Goal: Task Accomplishment & Management: Manage account settings

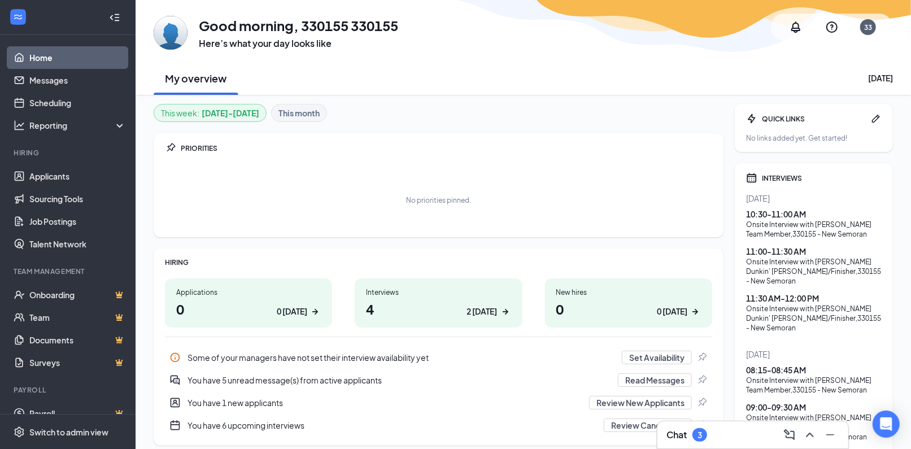
click at [368, 312] on h1 "4 2 [DATE]" at bounding box center [438, 308] width 145 height 19
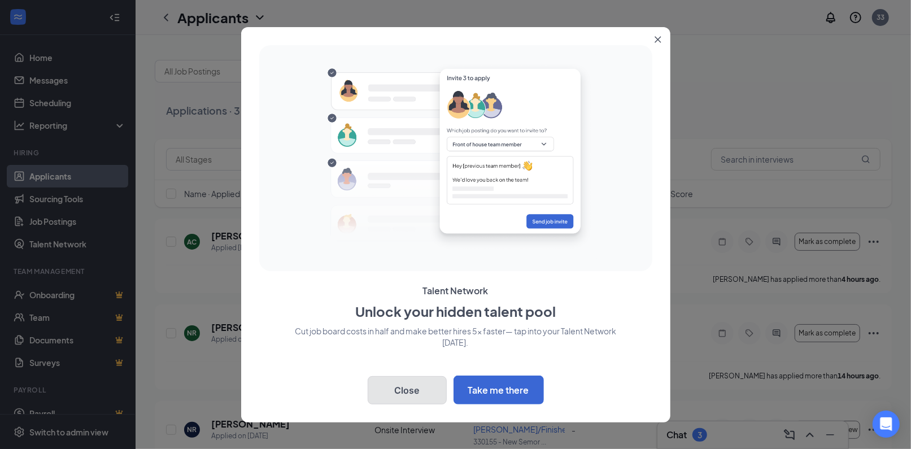
click at [428, 384] on button "Close" at bounding box center [407, 390] width 79 height 28
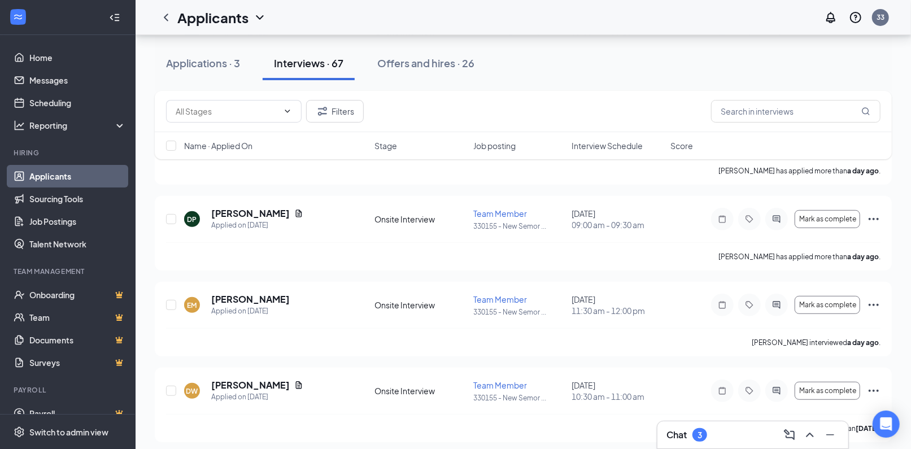
scroll to position [362, 0]
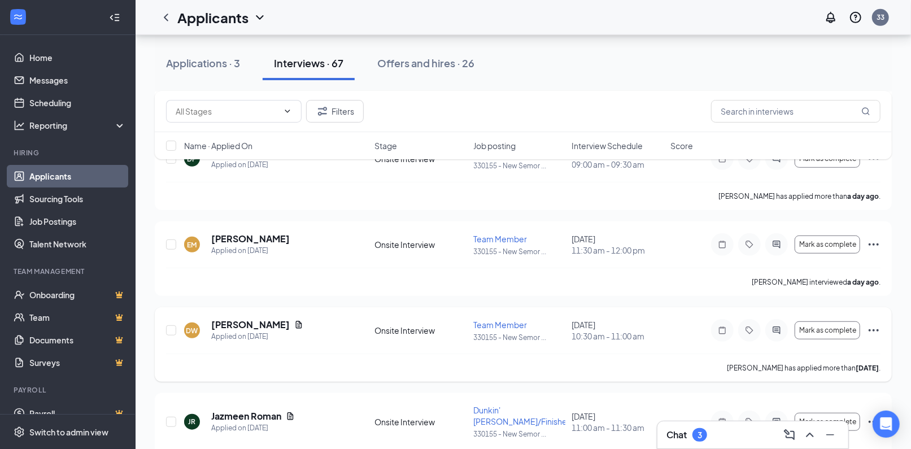
click at [180, 319] on div "DW [PERSON_NAME] Applied on [DATE] Onsite Interview Team Member 330155 - New Se…" at bounding box center [523, 336] width 715 height 35
click at [171, 325] on input "checkbox" at bounding box center [171, 330] width 10 height 10
checkbox input "true"
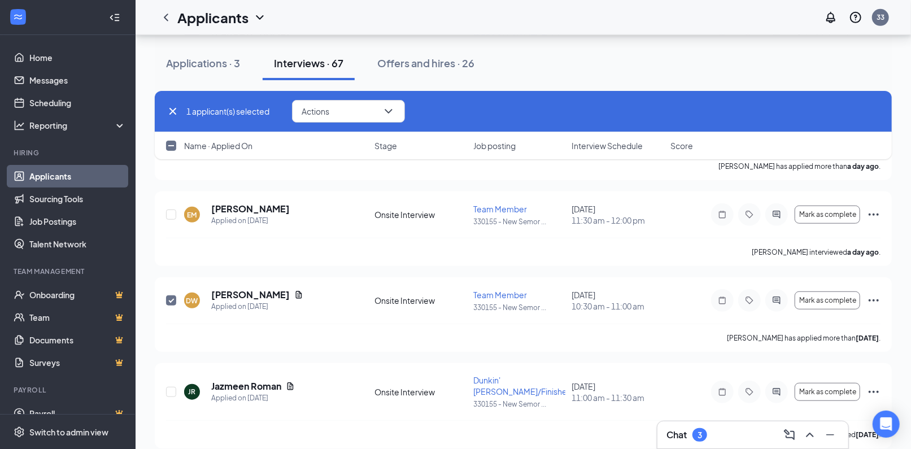
scroll to position [421, 0]
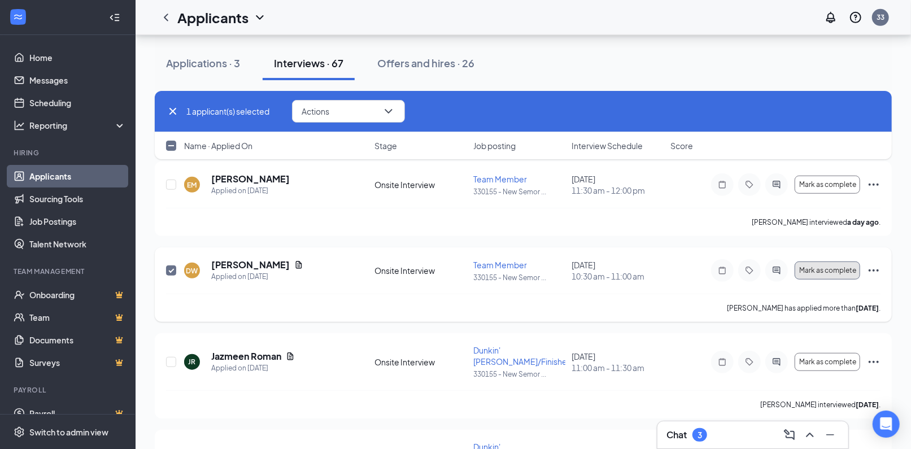
click at [820, 267] on span "Mark as complete" at bounding box center [827, 271] width 57 height 8
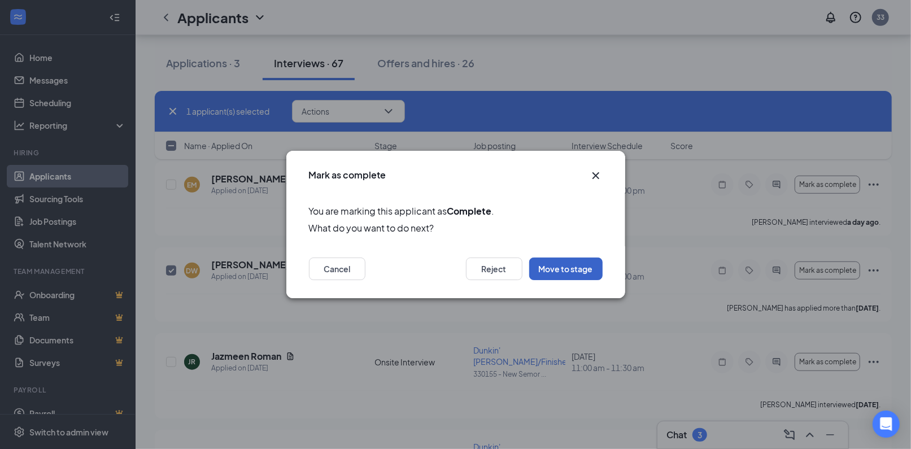
click at [549, 271] on button "Move to stage" at bounding box center [565, 269] width 73 height 23
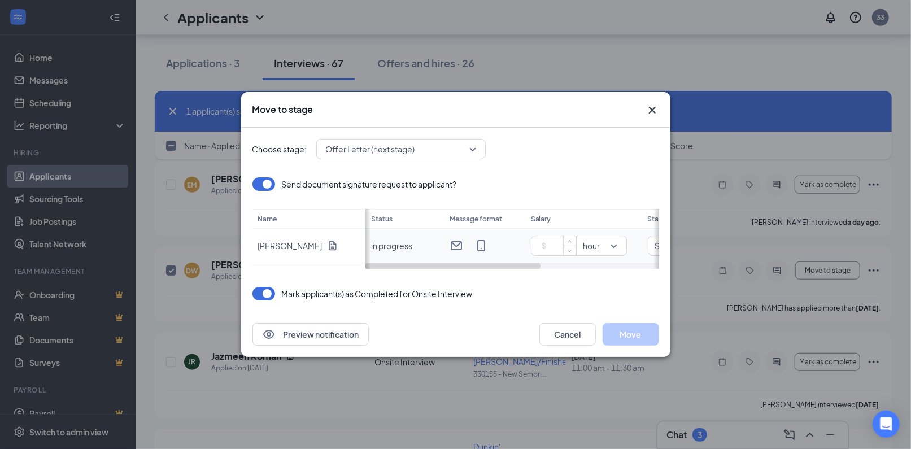
click at [551, 240] on input at bounding box center [556, 245] width 40 height 17
type input "13"
drag, startPoint x: 525, startPoint y: 267, endPoint x: 500, endPoint y: 255, distance: 27.3
click at [500, 255] on div "Status Message format Salary Start date in progress 13 hour Specific date [DATE]" at bounding box center [513, 239] width 294 height 60
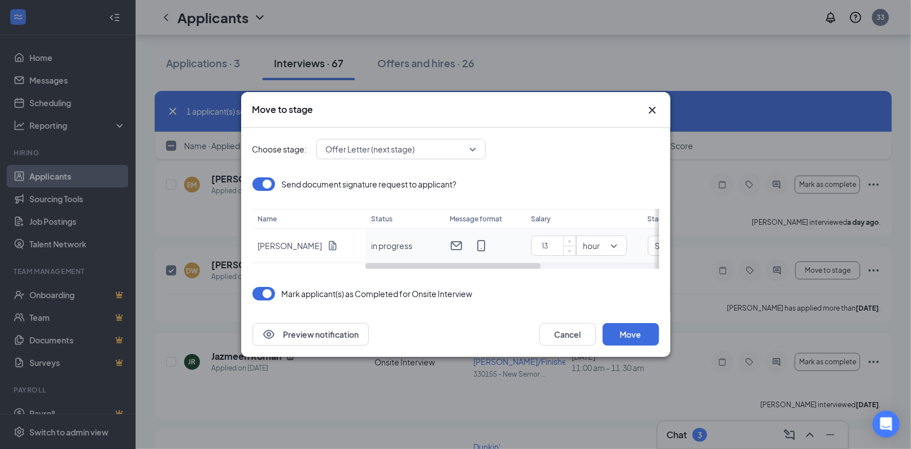
drag, startPoint x: 530, startPoint y: 266, endPoint x: 509, endPoint y: 235, distance: 37.0
click at [509, 235] on div "Status Message format Salary Start date in progress 13 hour Specific date [DATE]" at bounding box center [513, 239] width 294 height 60
drag, startPoint x: 536, startPoint y: 264, endPoint x: 671, endPoint y: 277, distance: 135.0
click at [671, 277] on div "Move to stage Choose stage: Offer Letter (next stage) Send document signature r…" at bounding box center [455, 224] width 911 height 449
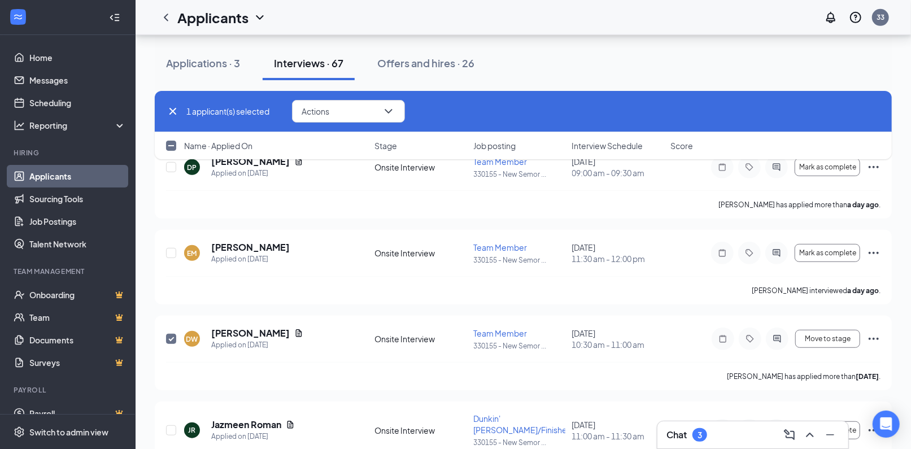
scroll to position [219, 0]
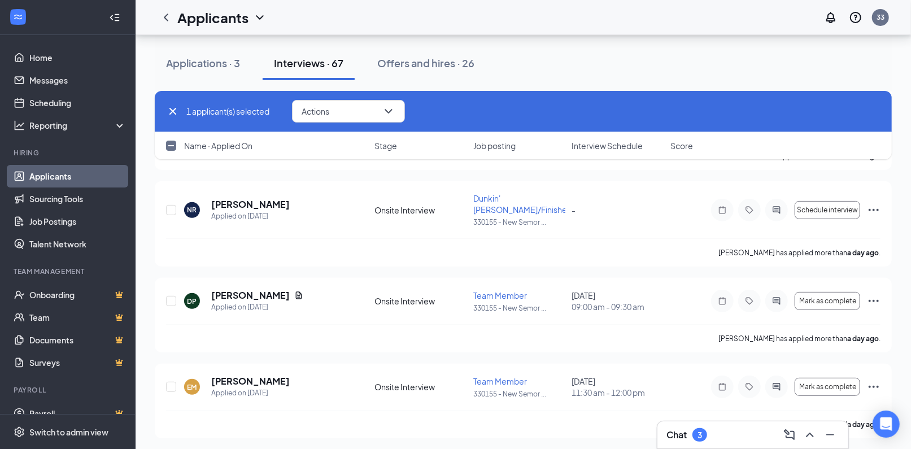
click at [198, 150] on span "Name · Applied On" at bounding box center [218, 145] width 68 height 11
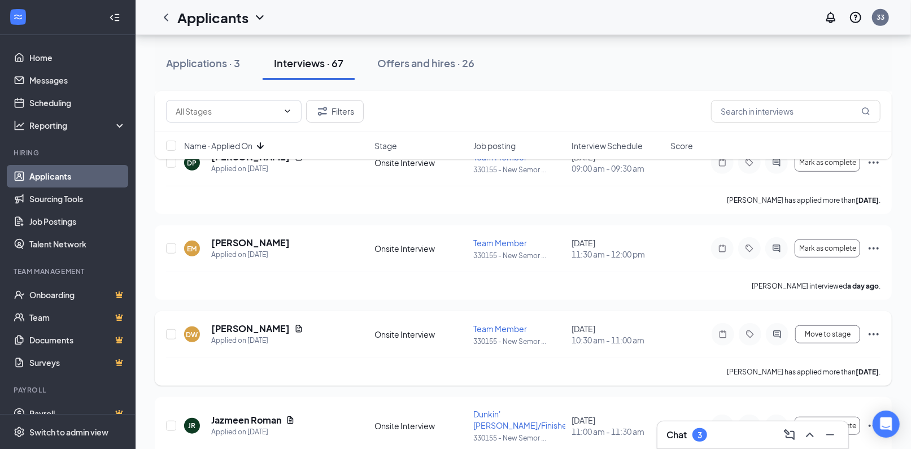
scroll to position [362, 0]
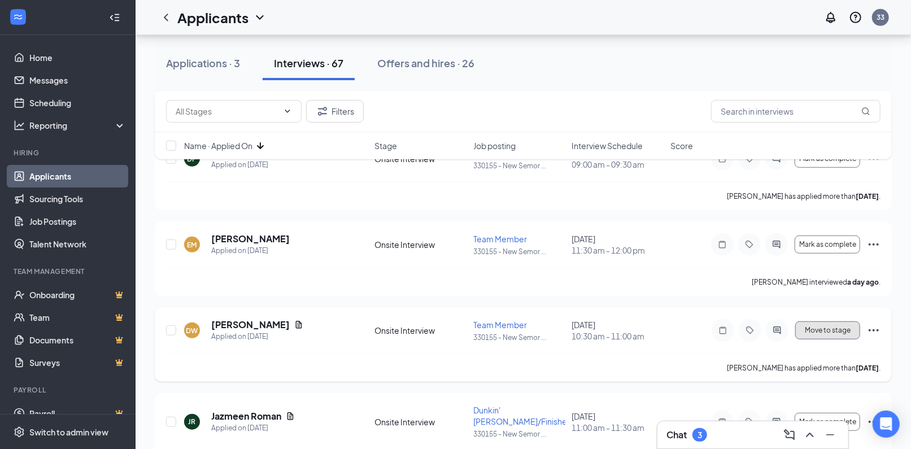
click at [834, 321] on button "Move to stage" at bounding box center [827, 330] width 65 height 18
type input "[DATE]"
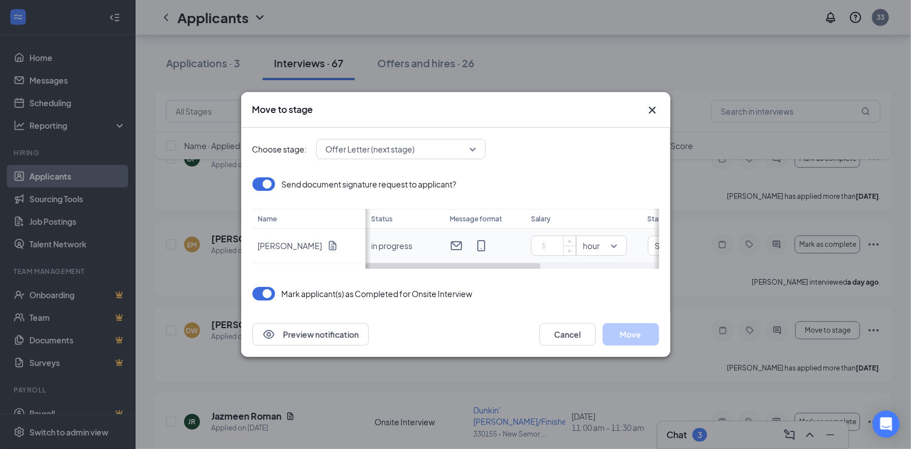
click at [554, 249] on input at bounding box center [556, 245] width 40 height 17
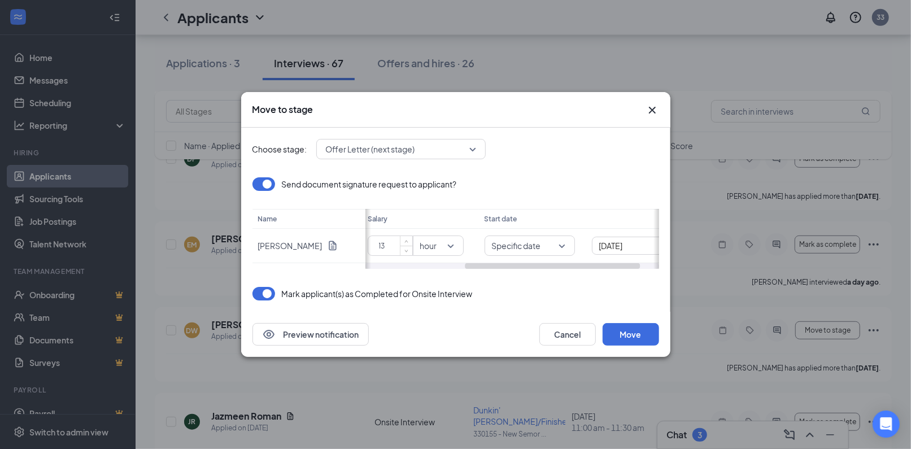
scroll to position [0, 198]
drag, startPoint x: 527, startPoint y: 264, endPoint x: 662, endPoint y: 267, distance: 135.6
click at [662, 267] on div "Choose stage: Offer Letter (next stage) Send document signature request to appl…" at bounding box center [455, 220] width 429 height 184
click at [533, 243] on div "Specific date" at bounding box center [495, 246] width 90 height 20
type input "13"
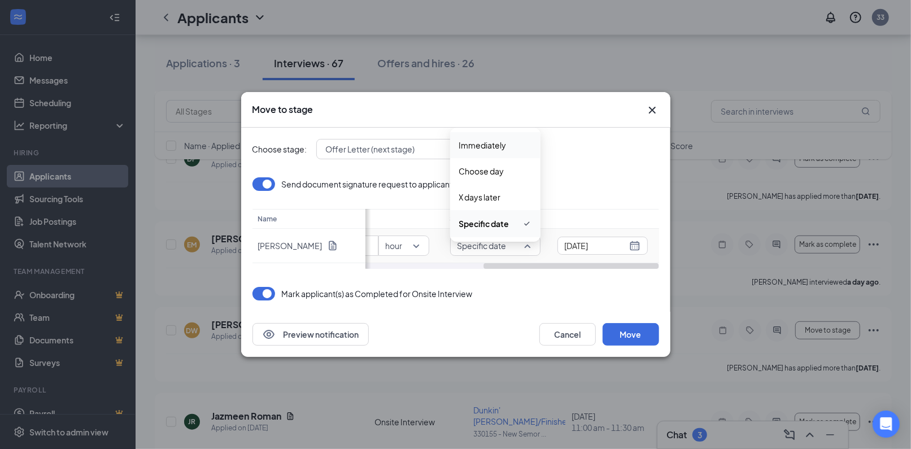
click at [502, 144] on span "Immediately" at bounding box center [482, 145] width 47 height 12
click at [540, 249] on span "Immediately" at bounding box center [507, 246] width 76 height 12
click at [506, 218] on span "Specific date" at bounding box center [495, 224] width 49 height 12
click at [636, 249] on div "[DATE]" at bounding box center [603, 246] width 76 height 12
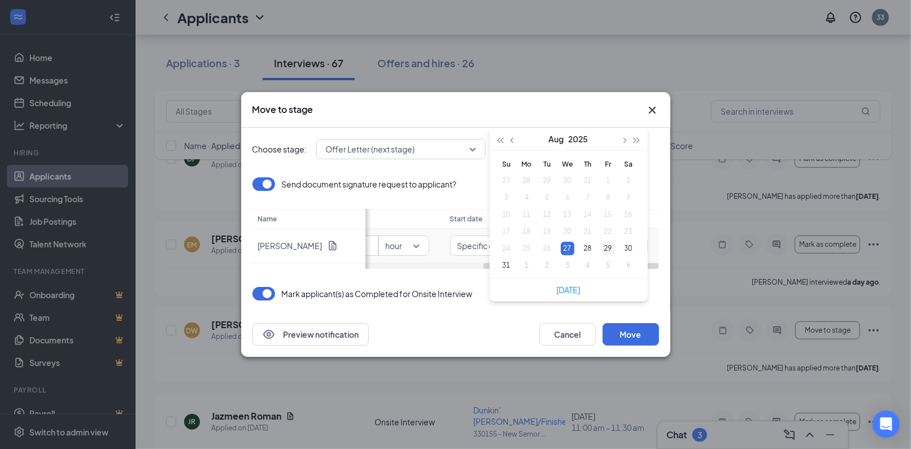
type input "[DATE]"
click at [611, 247] on div "29" at bounding box center [609, 249] width 14 height 14
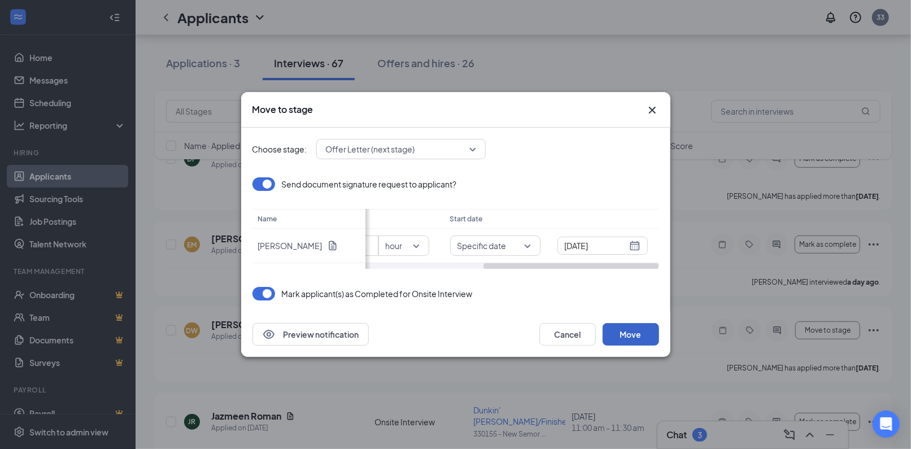
click at [637, 325] on button "Move" at bounding box center [631, 334] width 56 height 23
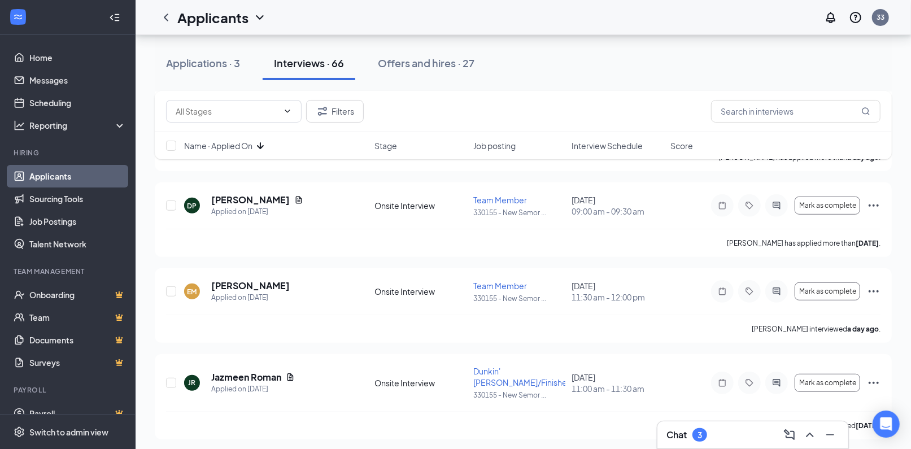
scroll to position [0, 0]
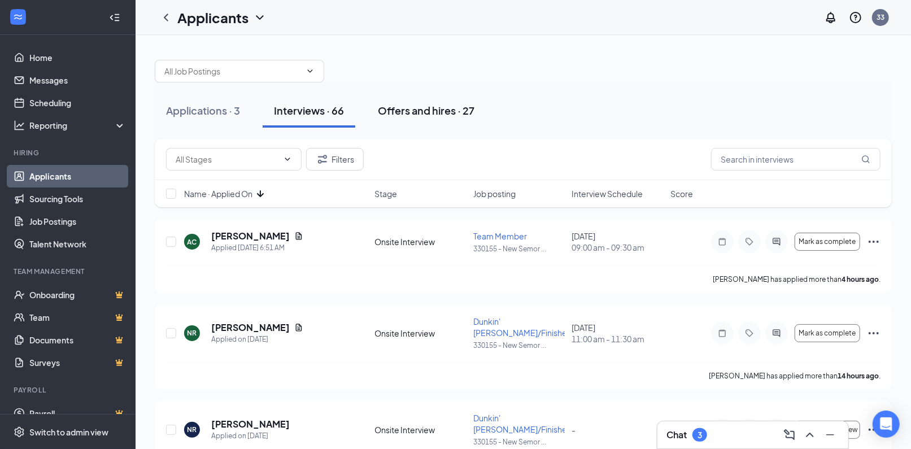
click at [396, 108] on div "Offers and hires · 27" at bounding box center [426, 110] width 97 height 14
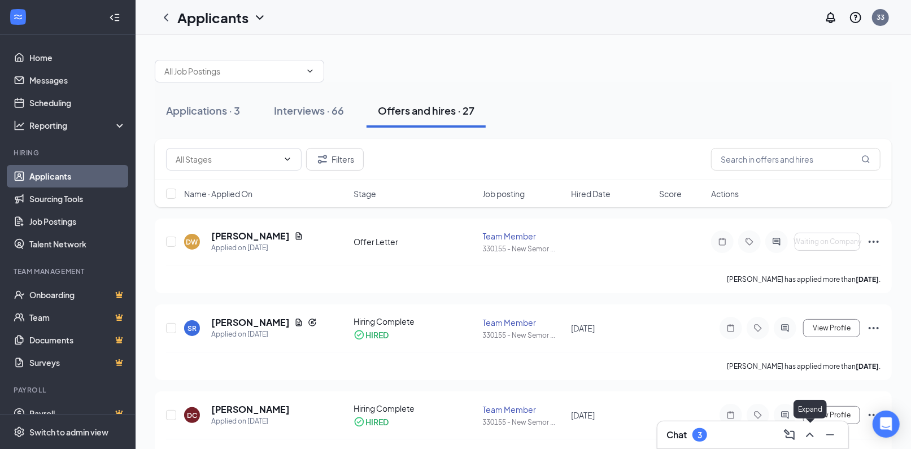
click at [814, 432] on icon "ChevronUp" at bounding box center [810, 435] width 14 height 14
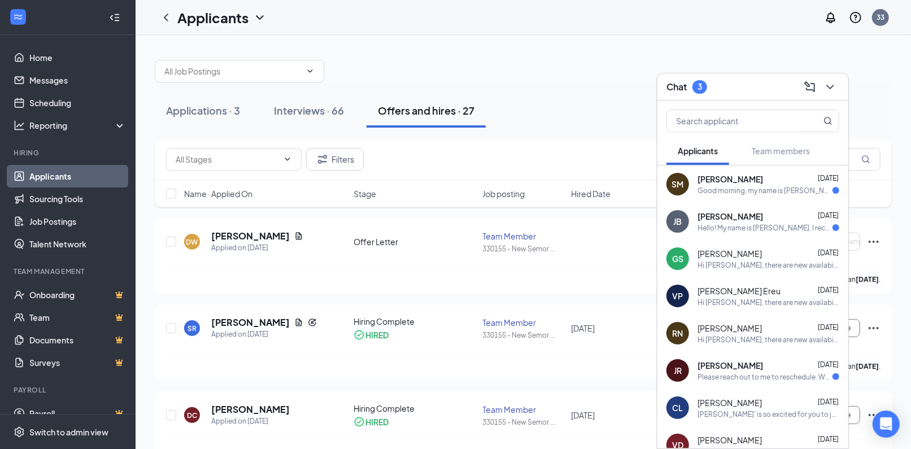
click at [699, 51] on div at bounding box center [523, 66] width 737 height 34
click at [545, 83] on div "Applications · 3 Interviews · 66 Offers and hires · 27" at bounding box center [523, 110] width 737 height 56
click at [864, 117] on div "Applications · 3 Interviews · 66 Offers and hires · 27" at bounding box center [523, 111] width 737 height 34
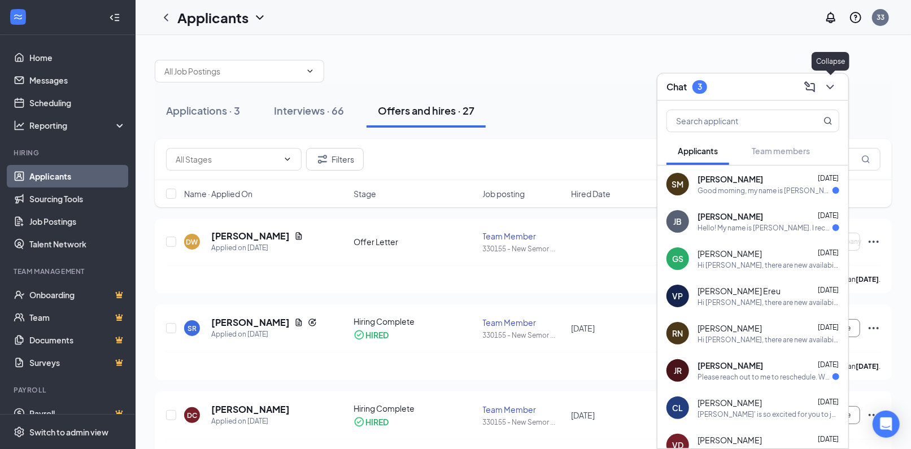
click at [823, 93] on div at bounding box center [829, 87] width 20 height 18
click at [838, 86] on button at bounding box center [830, 87] width 18 height 18
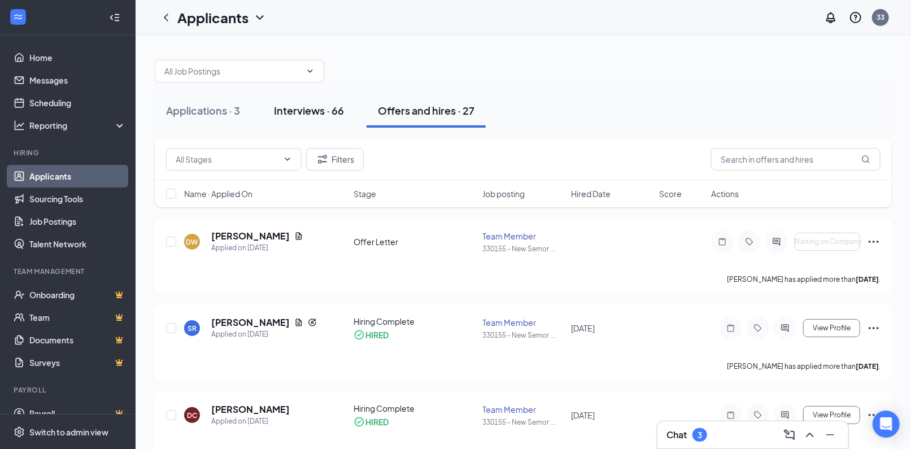
click at [311, 117] on div "Interviews · 66" at bounding box center [309, 110] width 70 height 14
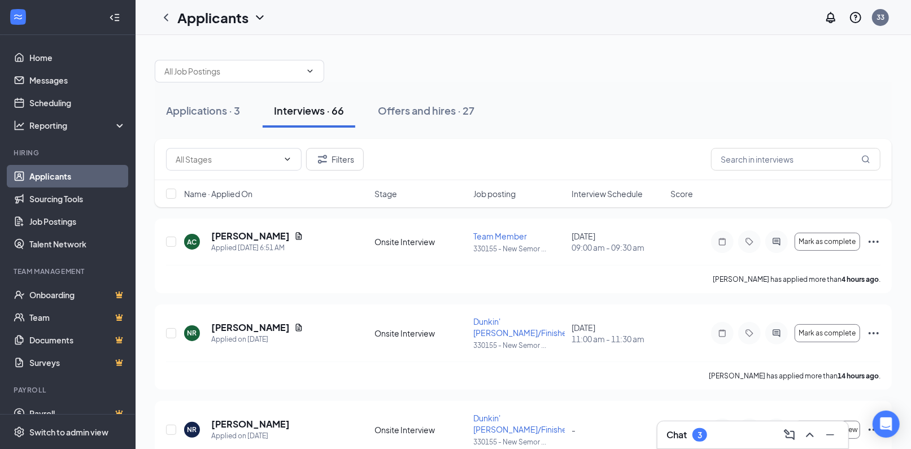
click at [398, 112] on div "Offers and hires · 27" at bounding box center [426, 110] width 97 height 14
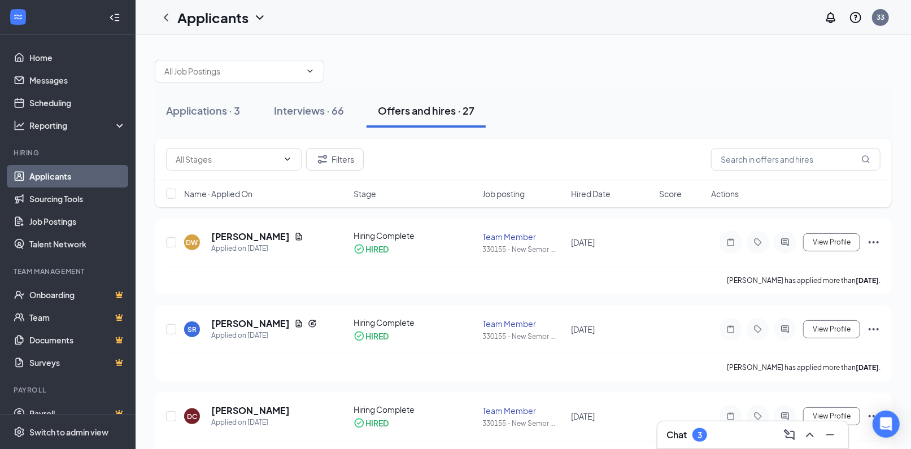
click at [398, 112] on div "Offers and hires · 27" at bounding box center [426, 110] width 97 height 14
click at [820, 247] on button "View Profile" at bounding box center [831, 242] width 57 height 18
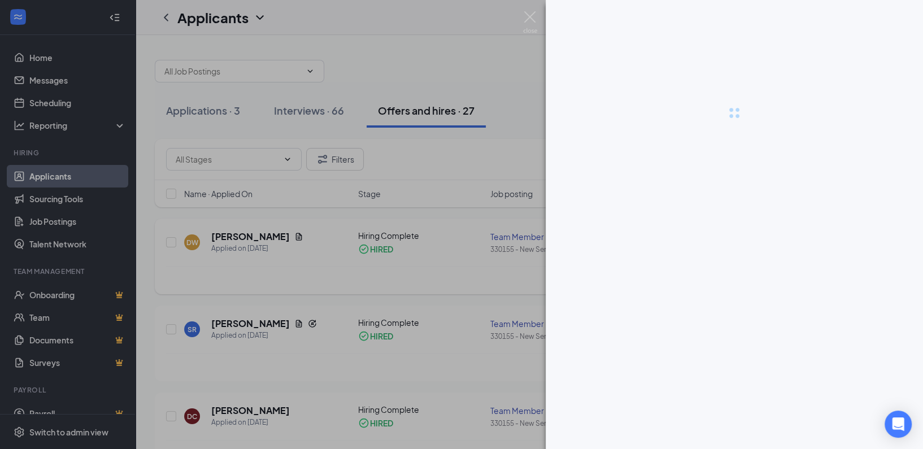
click at [820, 247] on div at bounding box center [461, 224] width 923 height 449
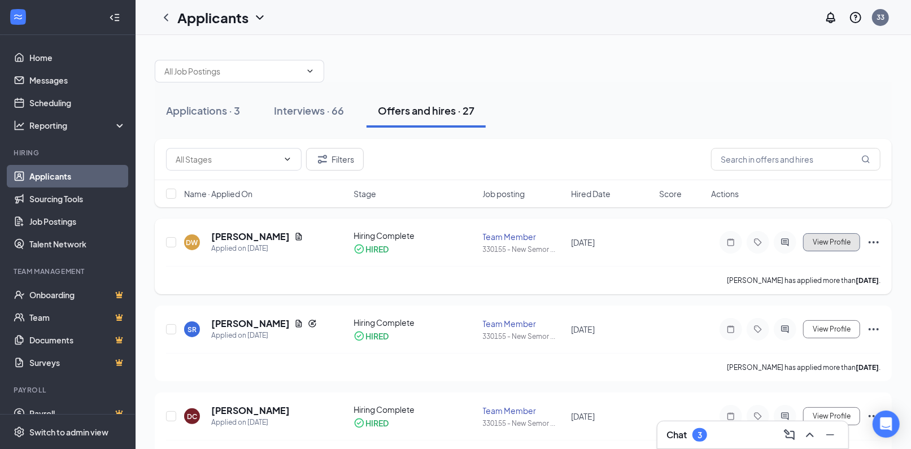
click at [829, 240] on span "View Profile" at bounding box center [832, 242] width 38 height 8
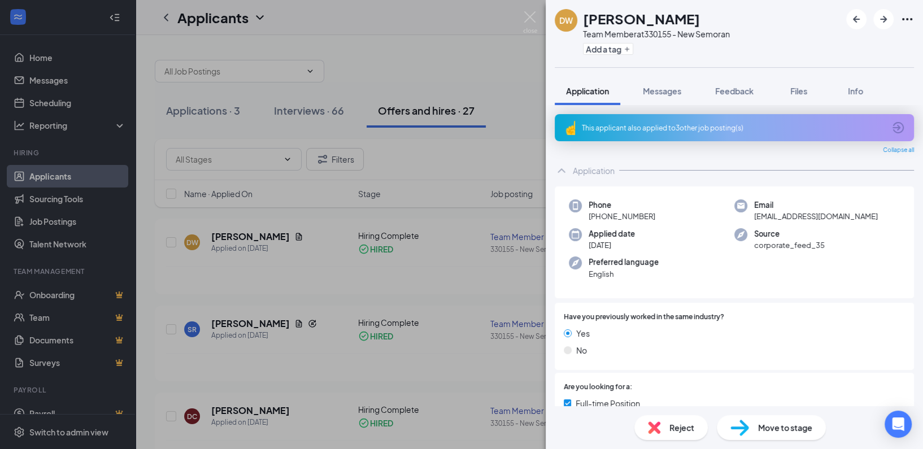
click at [906, 185] on div "This applicant also applied to 3 other job posting(s) Collapse all Application …" at bounding box center [734, 255] width 377 height 301
click at [793, 423] on span "Move to stage" at bounding box center [785, 427] width 54 height 12
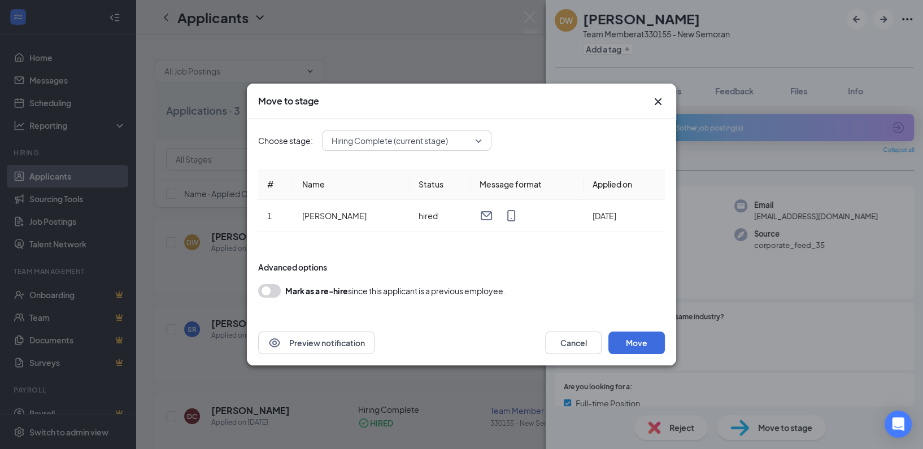
click at [793, 423] on div "Move to stage Choose stage: Hiring Complete (current stage) # Name Status Messa…" at bounding box center [461, 224] width 923 height 449
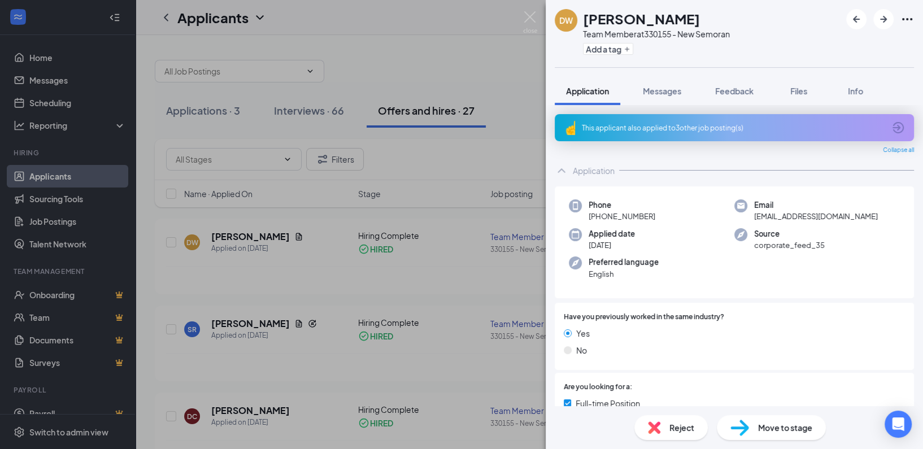
click at [790, 423] on span "Move to stage" at bounding box center [785, 427] width 54 height 12
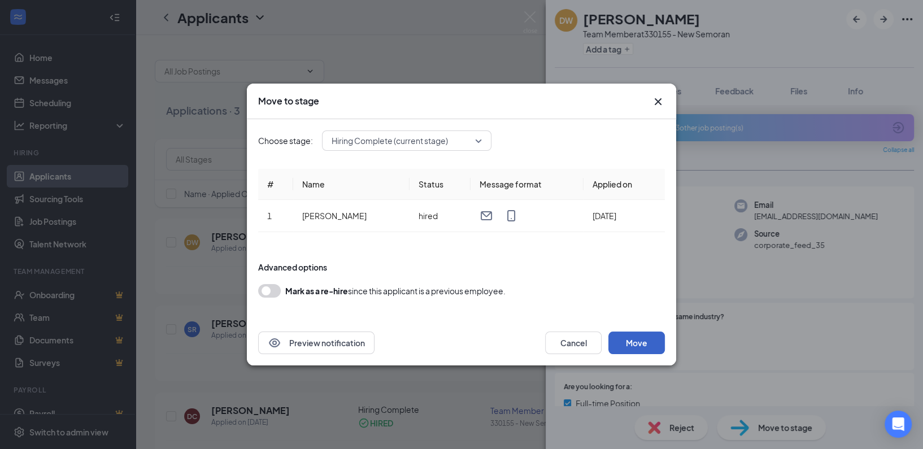
click at [629, 348] on button "Move" at bounding box center [636, 343] width 56 height 23
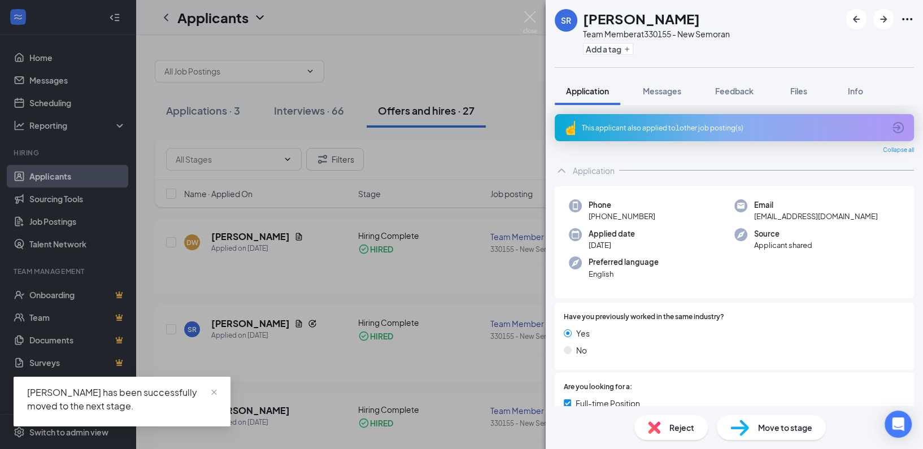
click at [508, 15] on div "SR [PERSON_NAME] Team Member at 330155 - New Semoran Add a tag Application Mess…" at bounding box center [461, 224] width 923 height 449
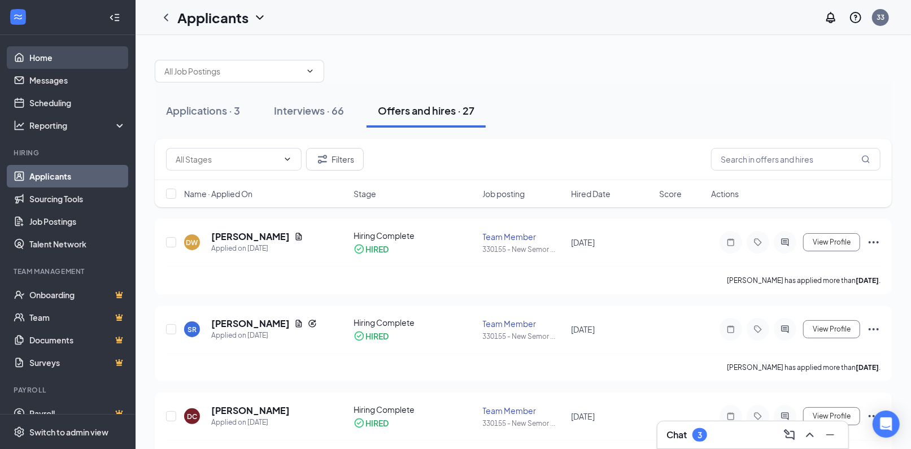
click at [44, 50] on link "Home" at bounding box center [77, 57] width 97 height 23
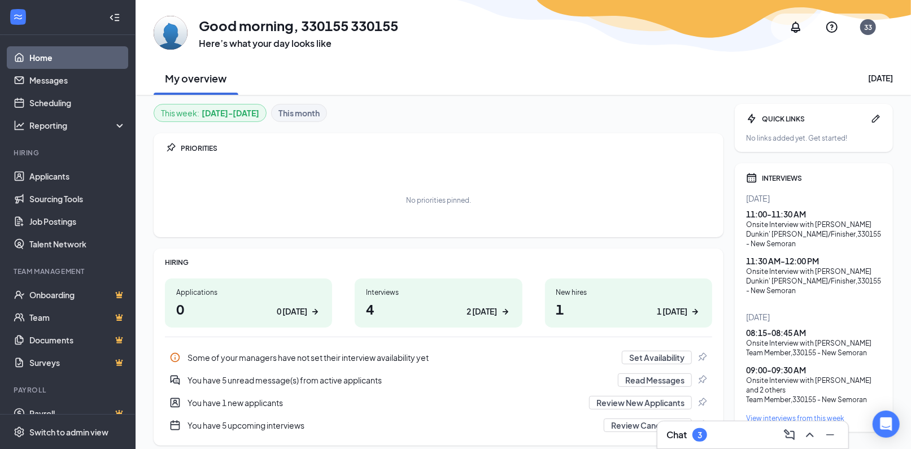
click at [76, 65] on link "Home" at bounding box center [77, 57] width 97 height 23
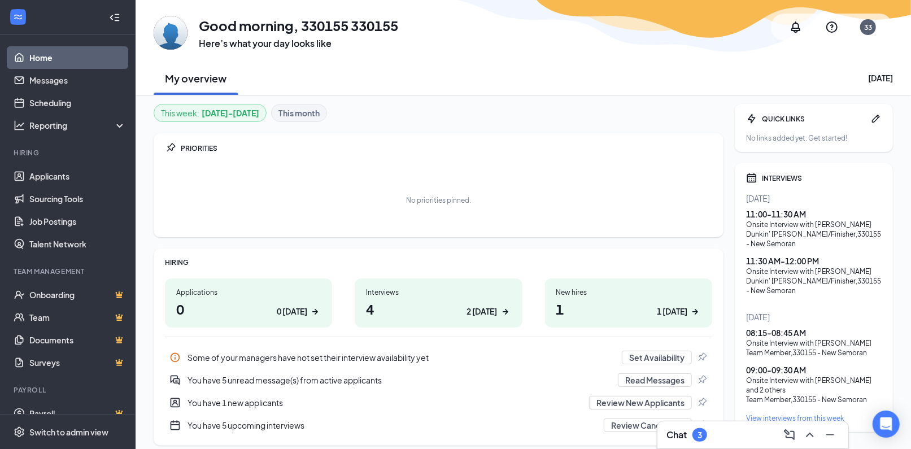
click at [76, 65] on link "Home" at bounding box center [77, 57] width 97 height 23
click at [814, 429] on icon "ChevronUp" at bounding box center [810, 435] width 14 height 14
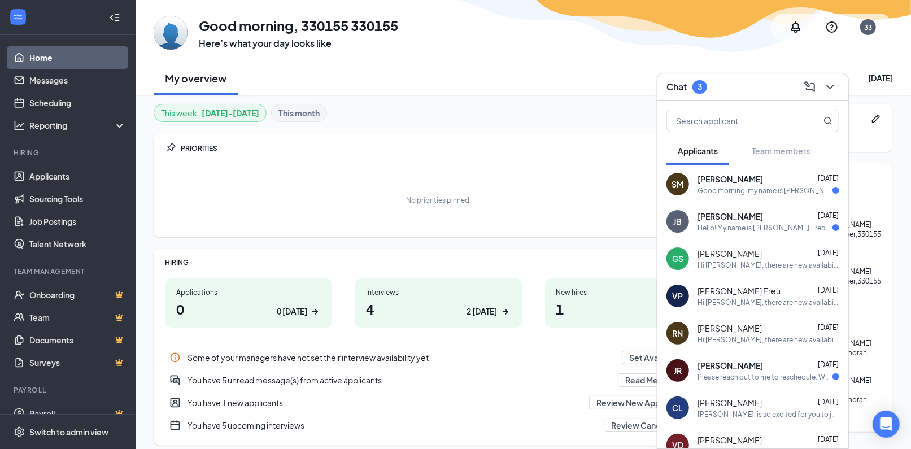
click at [603, 85] on div "My overview [DATE]" at bounding box center [524, 78] width 740 height 34
click at [583, 87] on div "My overview [DATE]" at bounding box center [524, 78] width 740 height 34
click at [73, 54] on link "Home" at bounding box center [77, 57] width 97 height 23
click at [450, 58] on div "GM Good morning, 330155 330155 Here’s what your day looks like 33 My overview […" at bounding box center [524, 47] width 776 height 95
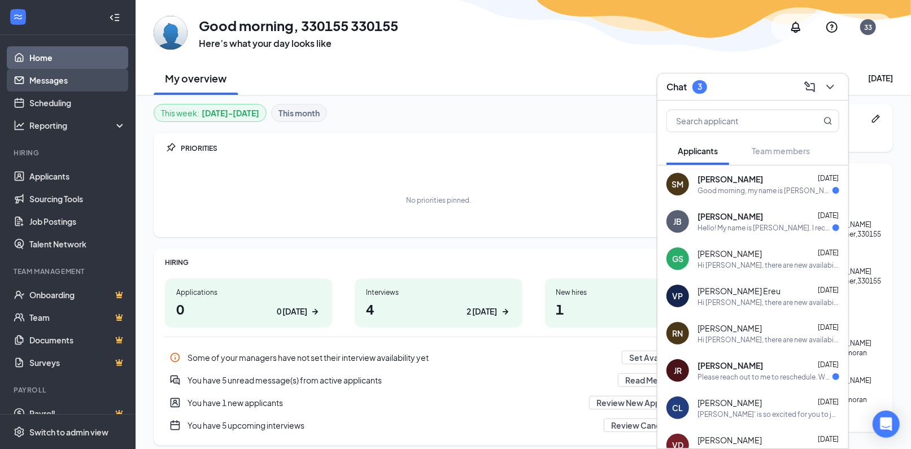
click at [84, 76] on link "Messages" at bounding box center [77, 80] width 97 height 23
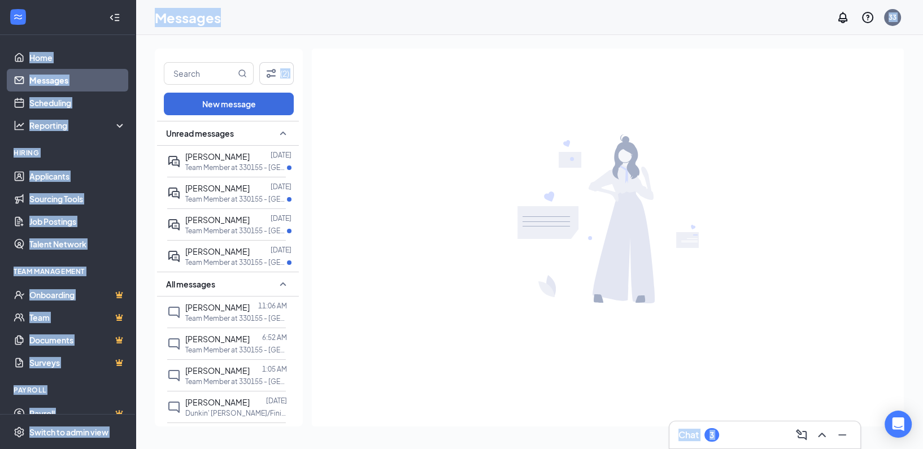
drag, startPoint x: 151, startPoint y: 99, endPoint x: 66, endPoint y: 25, distance: 112.6
click at [66, 25] on div "Home Messages Scheduling Reporting Hiring Applicants Sourcing Tools Job Posting…" at bounding box center [461, 224] width 923 height 449
drag, startPoint x: 66, startPoint y: 25, endPoint x: 307, endPoint y: 1, distance: 241.9
click at [307, 1] on div "Messages 33" at bounding box center [530, 17] width 788 height 35
click at [294, 9] on div "Messages 33" at bounding box center [530, 17] width 788 height 35
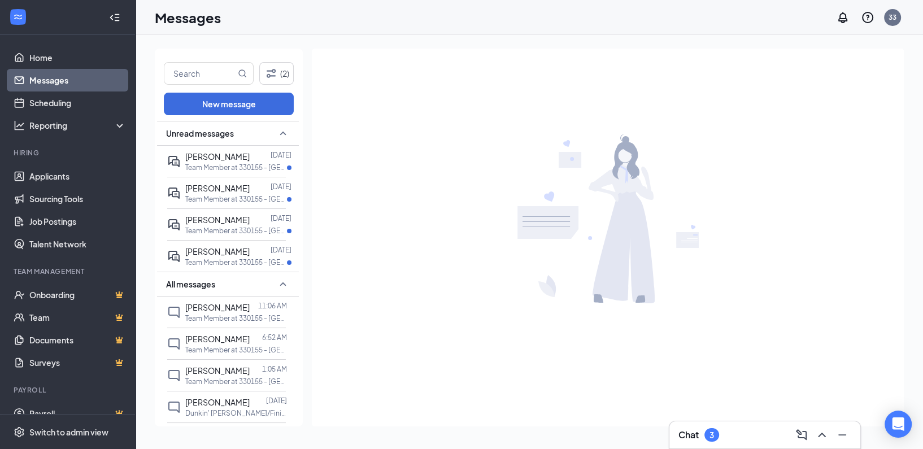
click at [306, 11] on div "Messages 33" at bounding box center [530, 17] width 788 height 35
click at [66, 58] on link "Home" at bounding box center [77, 57] width 97 height 23
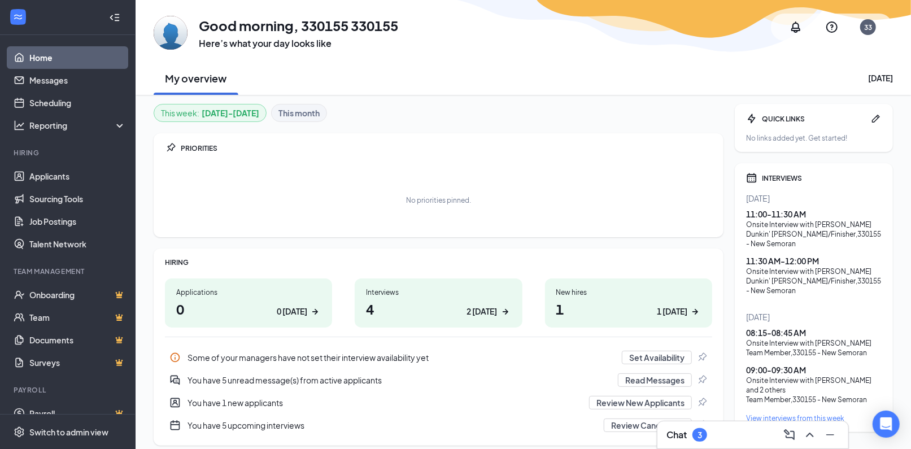
click at [380, 312] on h1 "4 2 [DATE]" at bounding box center [438, 308] width 145 height 19
